Goal: Task Accomplishment & Management: Use online tool/utility

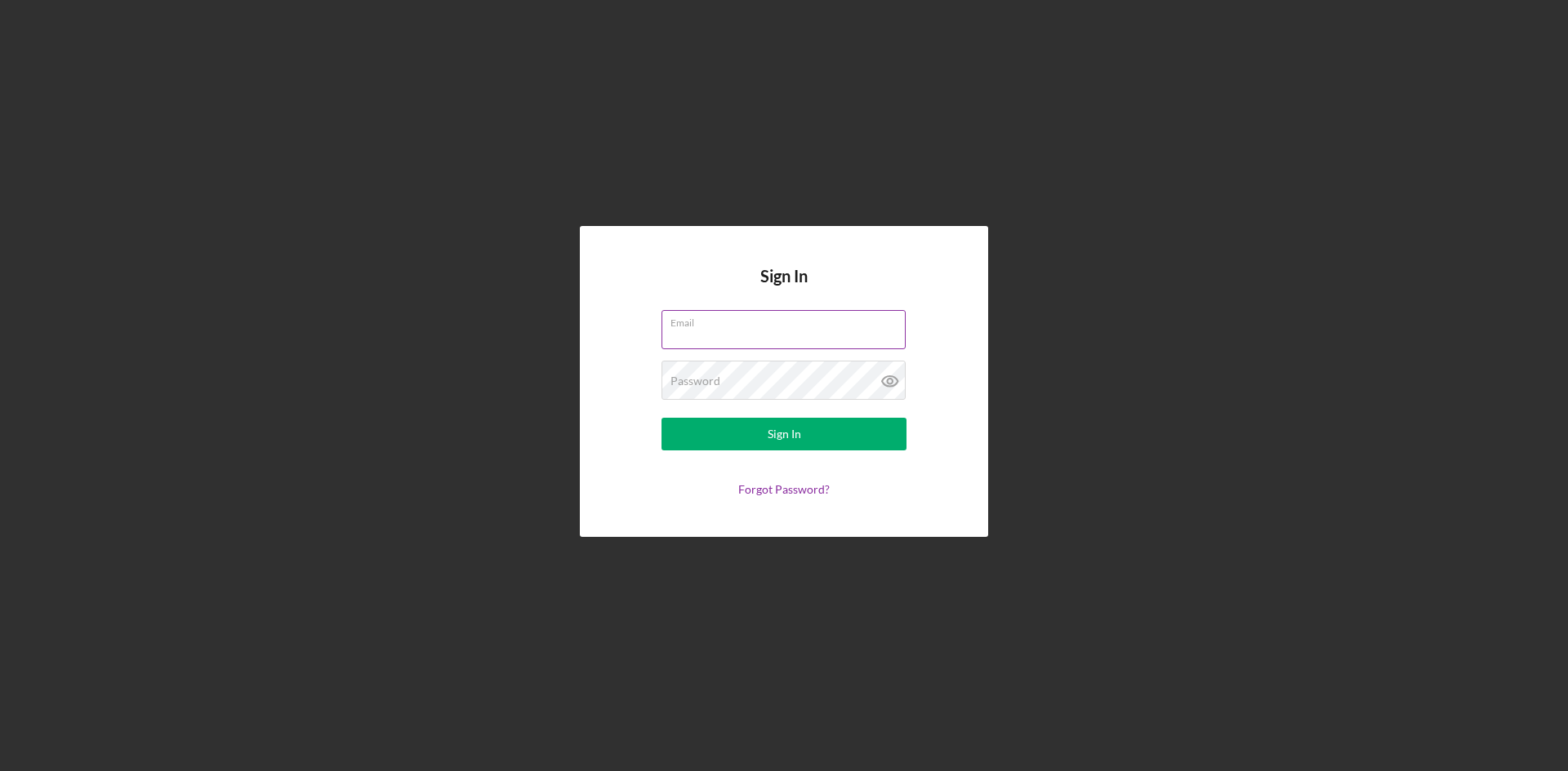
click at [748, 340] on input "Email" at bounding box center [784, 329] width 244 height 39
type input "[PERSON_NAME][EMAIL_ADDRESS][PERSON_NAME][DOMAIN_NAME]"
click at [781, 446] on div "Sign In" at bounding box center [784, 435] width 34 height 33
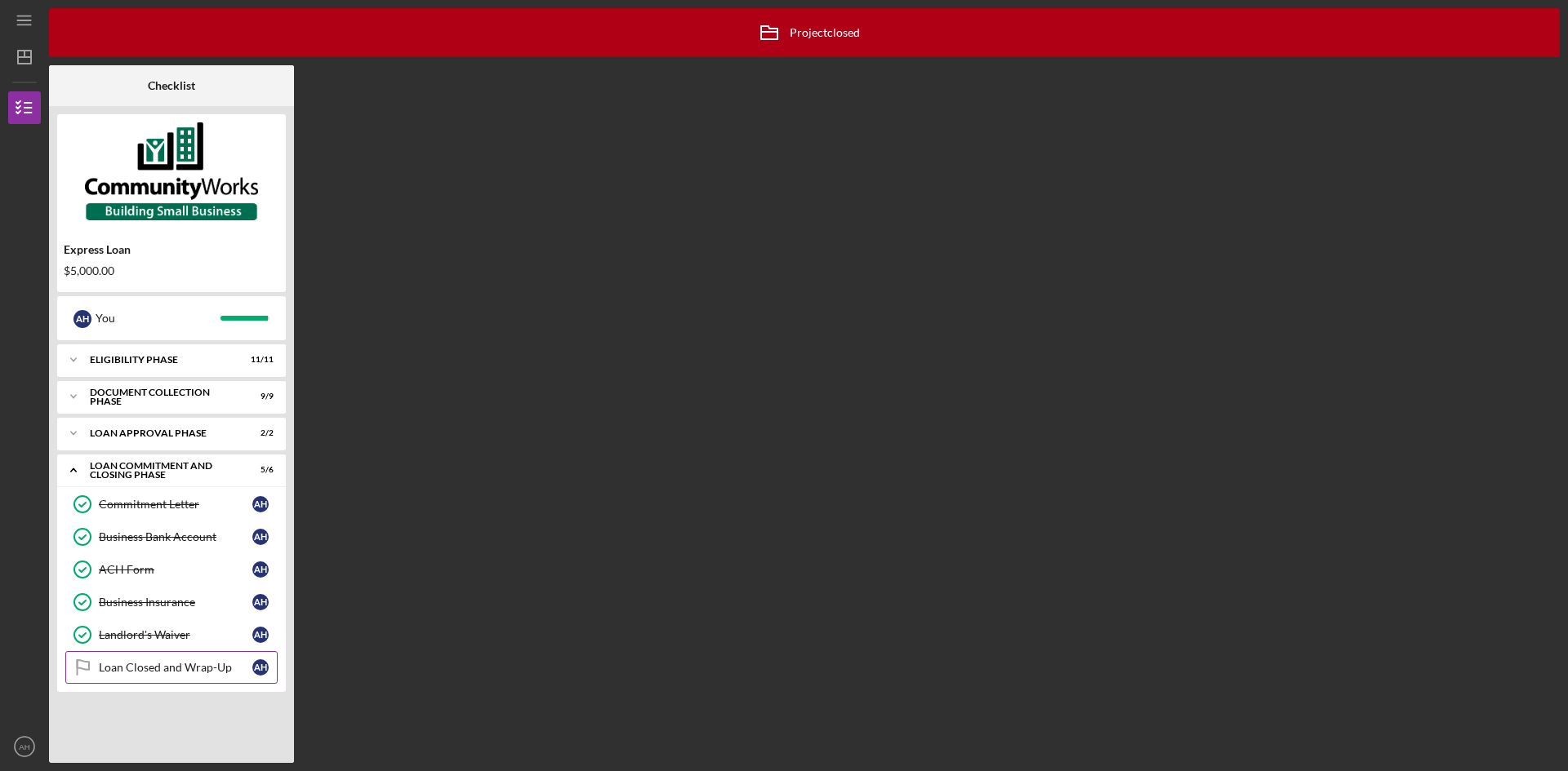
click at [161, 672] on div "Loan Closed and Wrap-Up" at bounding box center [176, 668] width 154 height 13
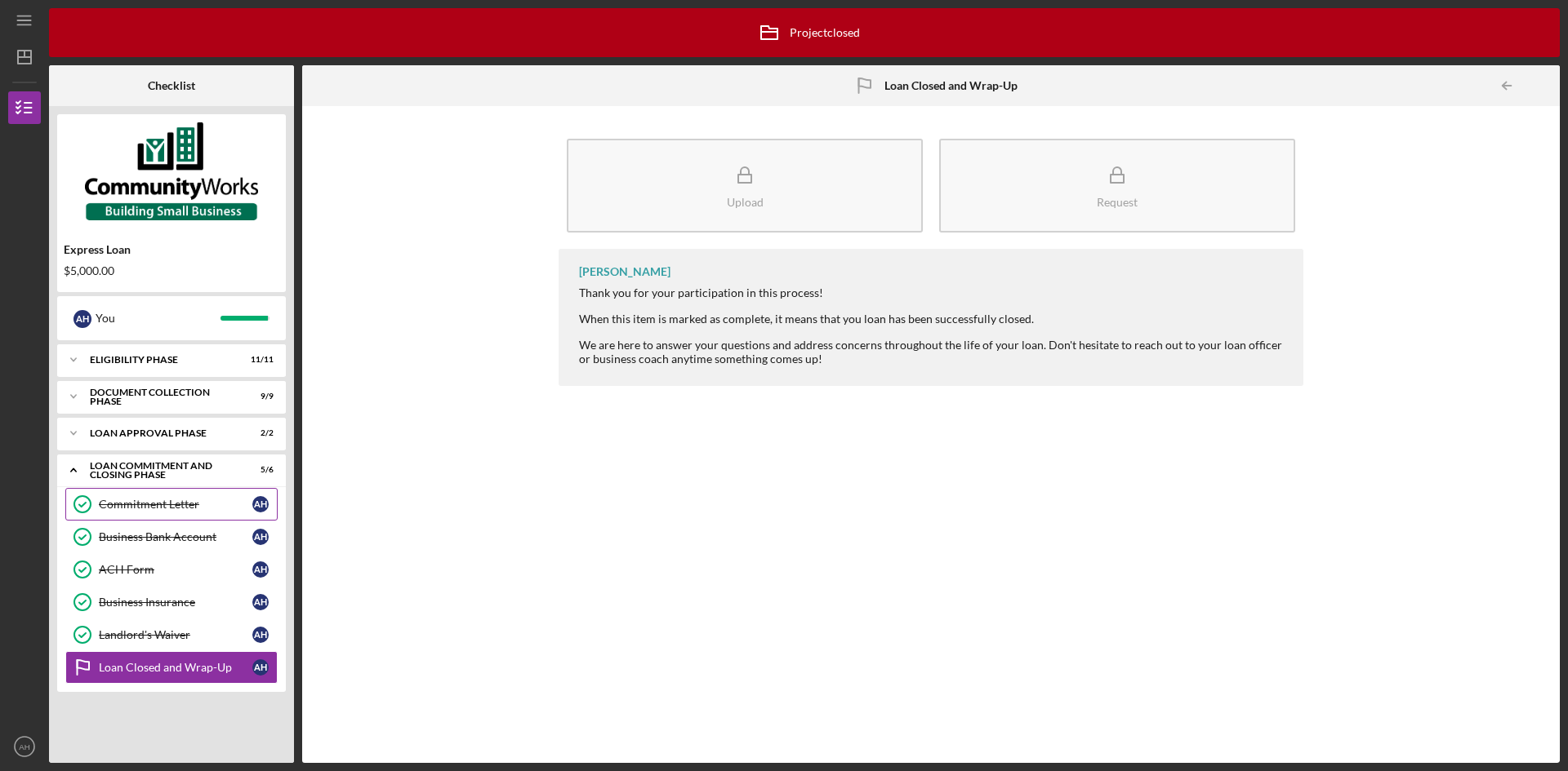
click at [138, 504] on div "Commitment Letter" at bounding box center [176, 504] width 154 height 13
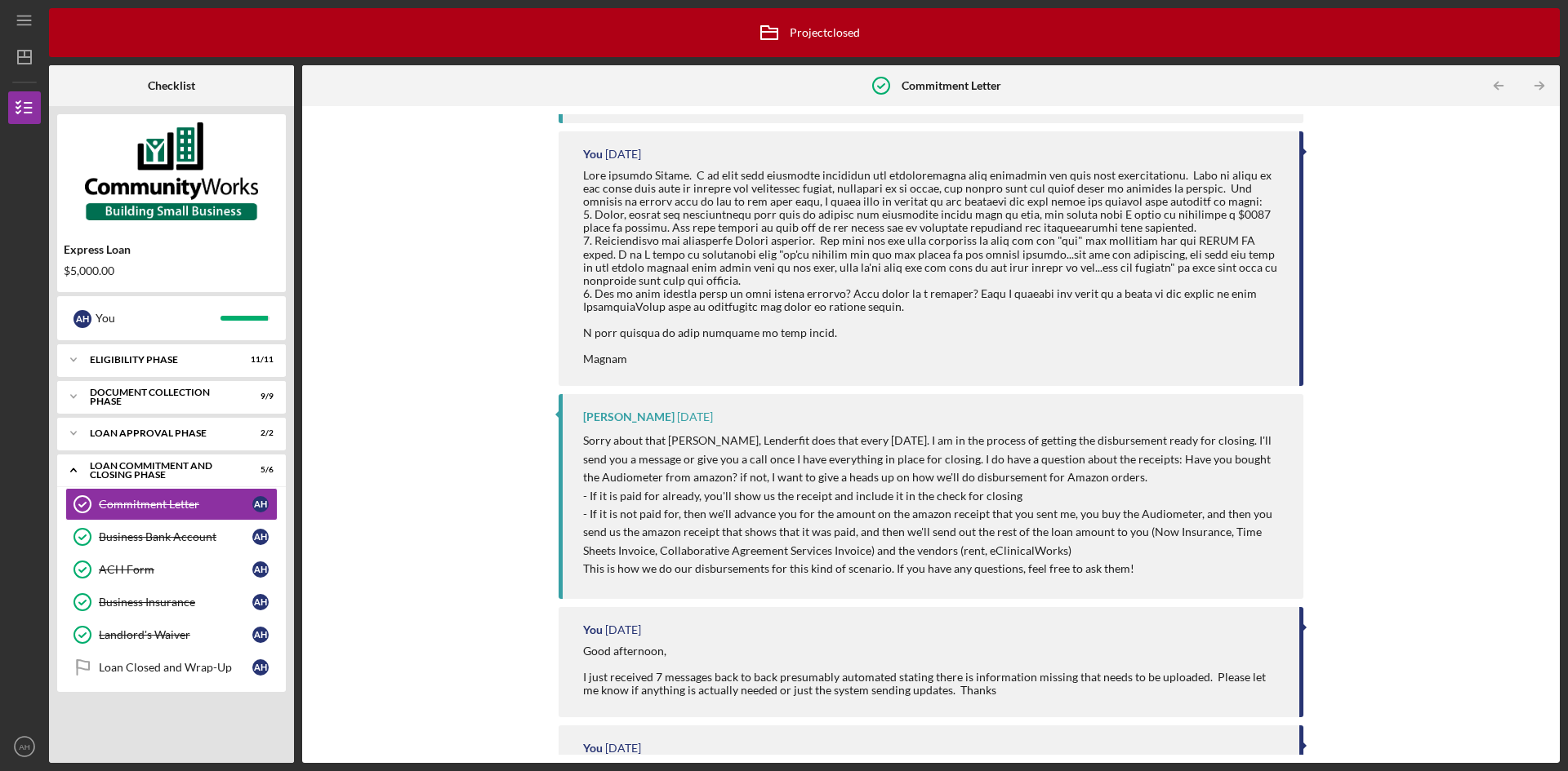
scroll to position [2204, 0]
